Goal: Information Seeking & Learning: Learn about a topic

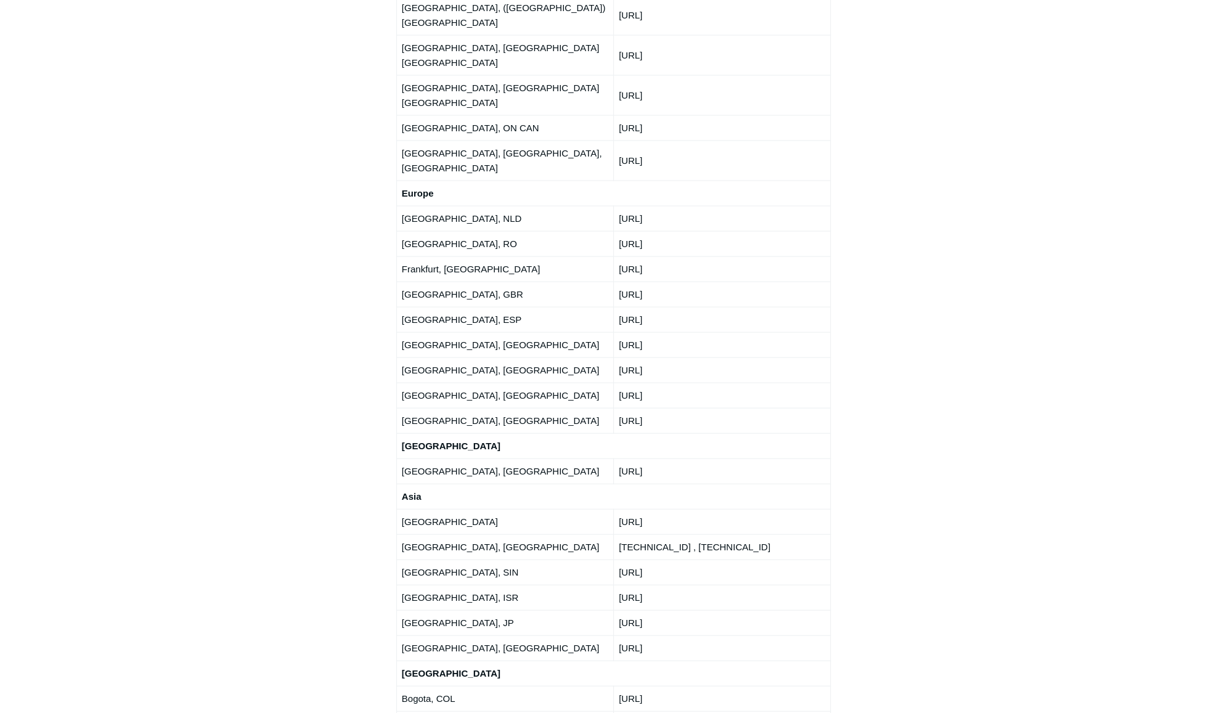
scroll to position [1978, 0]
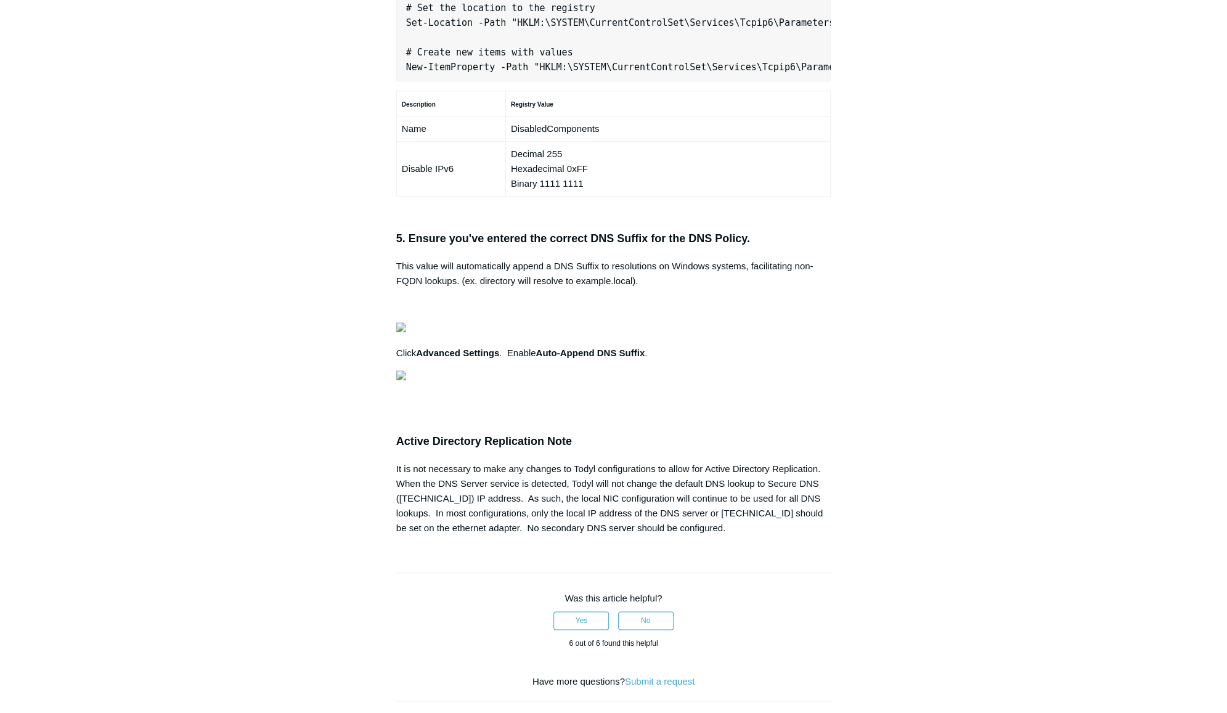
scroll to position [855, 0]
